Goal: Information Seeking & Learning: Learn about a topic

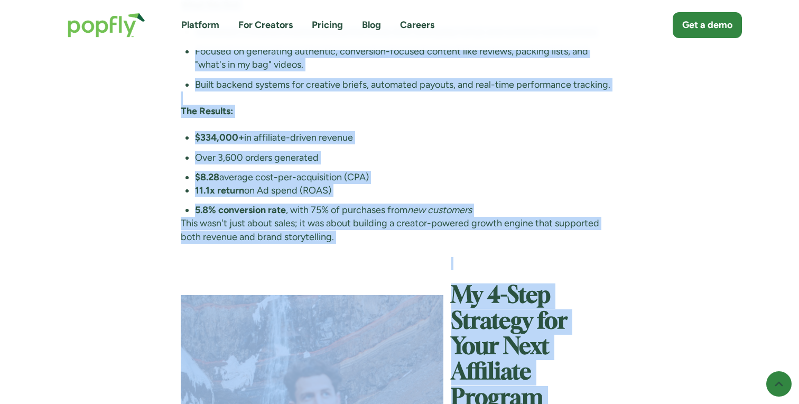
scroll to position [2108, 0]
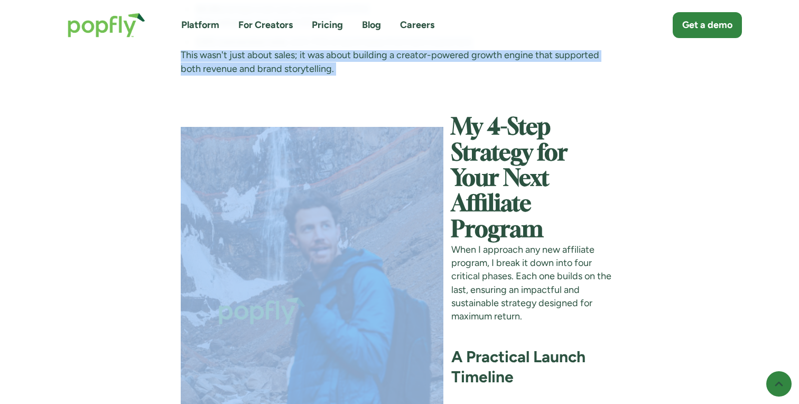
drag, startPoint x: 181, startPoint y: 127, endPoint x: 348, endPoint y: 78, distance: 174.2
copy div "The Challenge: Alpaka , a brand known for its high-quality everyday and travel …"
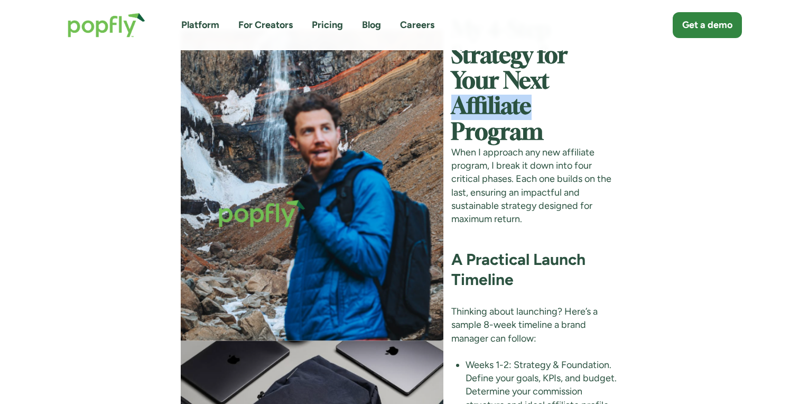
scroll to position [2205, 0]
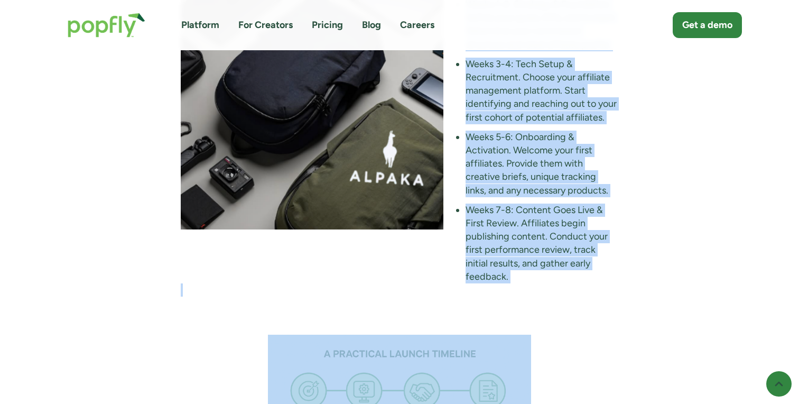
scroll to position [2595, 0]
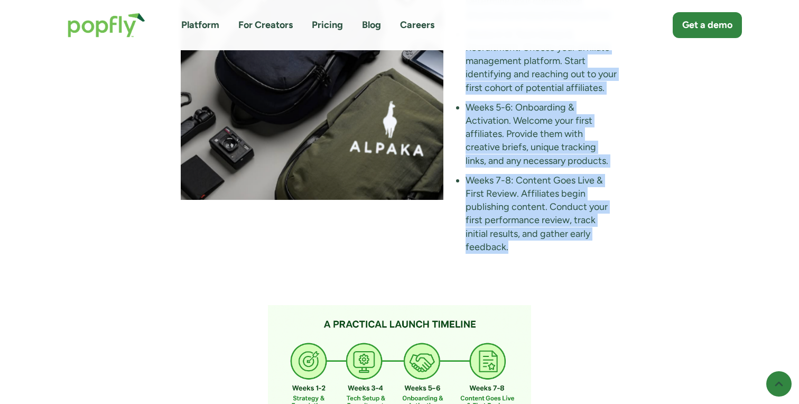
drag, startPoint x: 455, startPoint y: 78, endPoint x: 554, endPoint y: 225, distance: 176.8
copy div "My 4-Step Strategy for Your Next Affiliate Program When I approach any new affi…"
click at [757, 204] on div "Advice July 26, 2025 How to Launch an Affiliate Program That Actually Works in …" at bounding box center [399, 382] width 799 height 5855
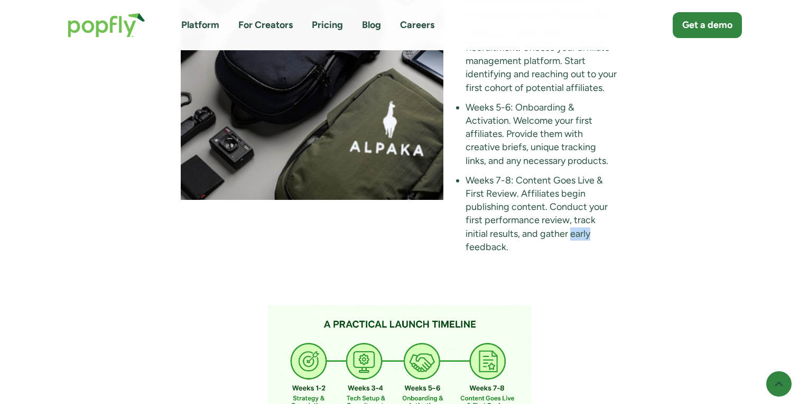
click at [757, 204] on div "Advice July 26, 2025 How to Launch an Affiliate Program That Actually Works in …" at bounding box center [399, 382] width 799 height 5855
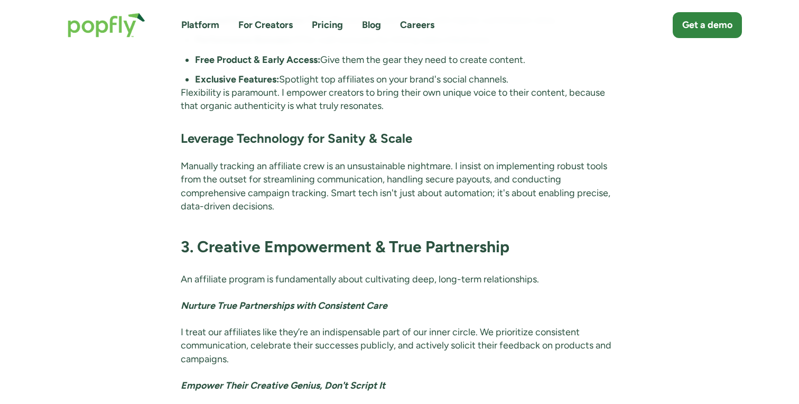
scroll to position [3610, 0]
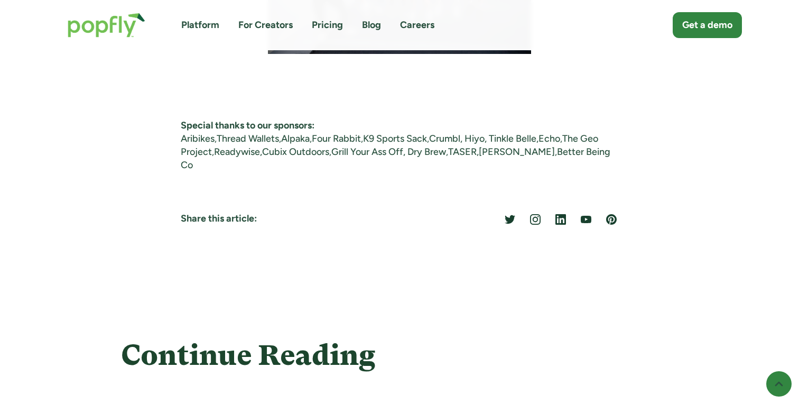
scroll to position [2479, 0]
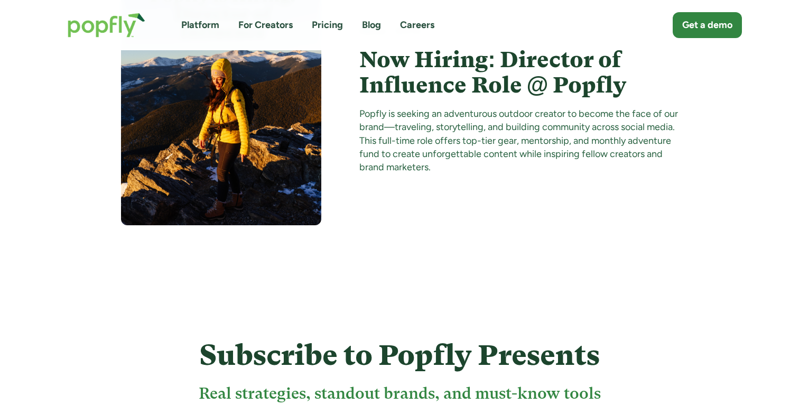
scroll to position [4727, 0]
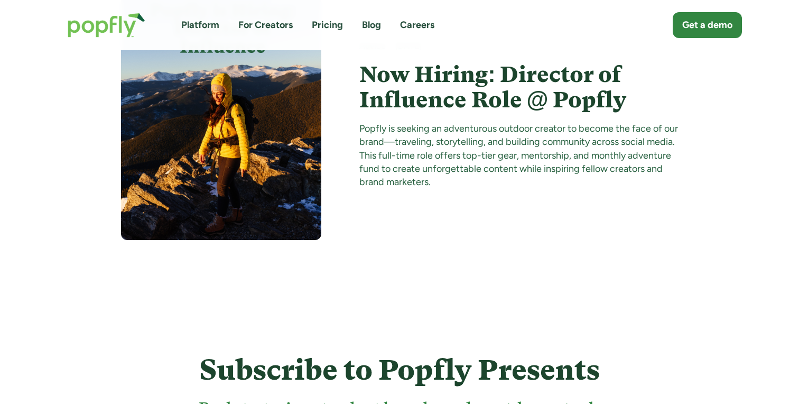
click at [370, 27] on link "Blog" at bounding box center [371, 25] width 19 height 13
